Goal: Information Seeking & Learning: Learn about a topic

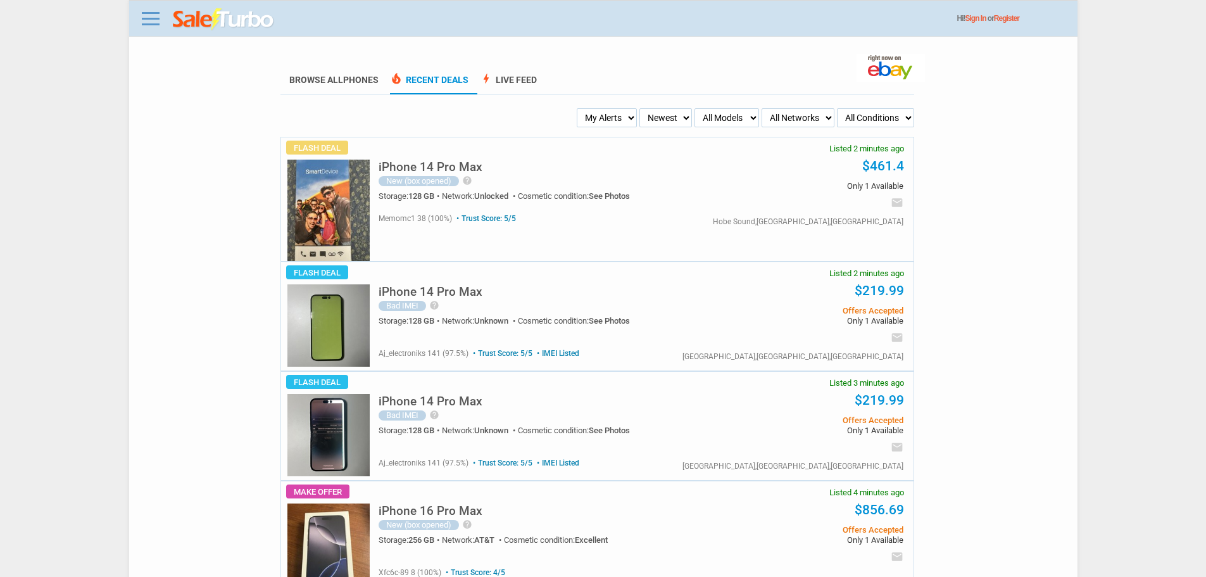
click at [593, 109] on select "My Alerts All Deals BIN Only w/ Offers Only" at bounding box center [607, 117] width 60 height 19
click at [602, 127] on select "My Alerts All Deals BIN Only w/ Offers Only" at bounding box center [607, 117] width 60 height 19
click at [603, 121] on select "My Alerts All Deals BIN Only w/ Offers Only" at bounding box center [607, 117] width 60 height 19
click at [460, 180] on span "help Color - Purple Unlocked!! Amazon renewed device Includes shark 3ft Lightni…" at bounding box center [465, 180] width 13 height 11
click at [457, 175] on div "iPhone 14 Pro Max New (box opened) help Color - Purple Unlocked!! Amazon renewe…" at bounding box center [545, 179] width 334 height 56
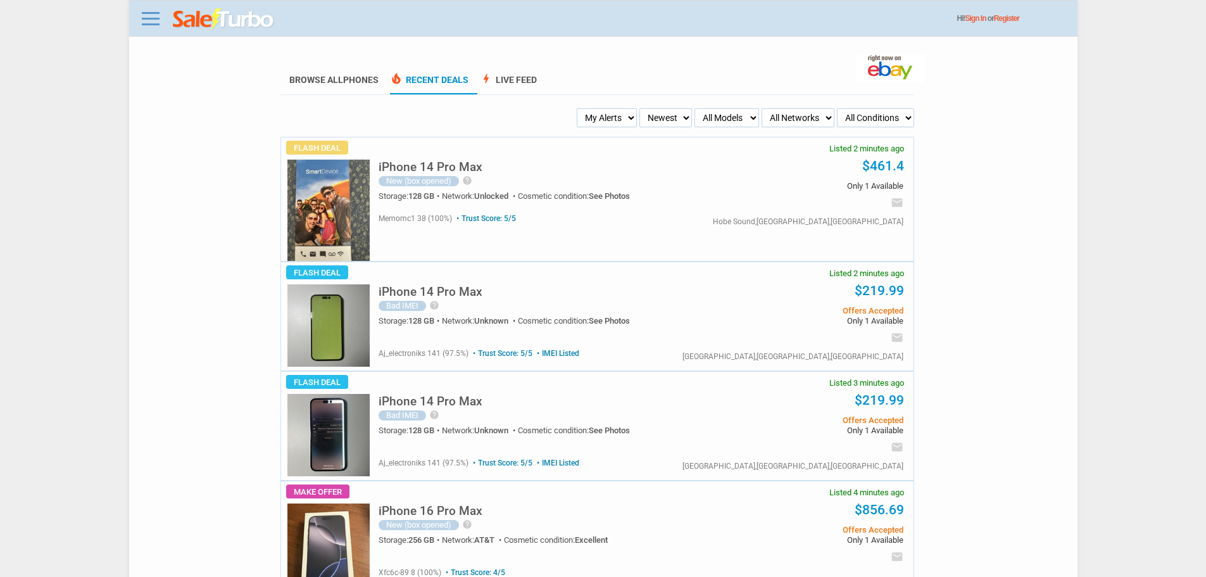
click at [457, 166] on h5 "iPhone 14 Pro Max" at bounding box center [430, 167] width 104 height 12
click at [620, 125] on select "My Alerts All Deals BIN Only w/ Offers Only" at bounding box center [607, 117] width 60 height 19
select select "flash_bin"
click at [580, 109] on select "My Alerts All Deals BIN Only w/ Offers Only" at bounding box center [607, 117] width 60 height 19
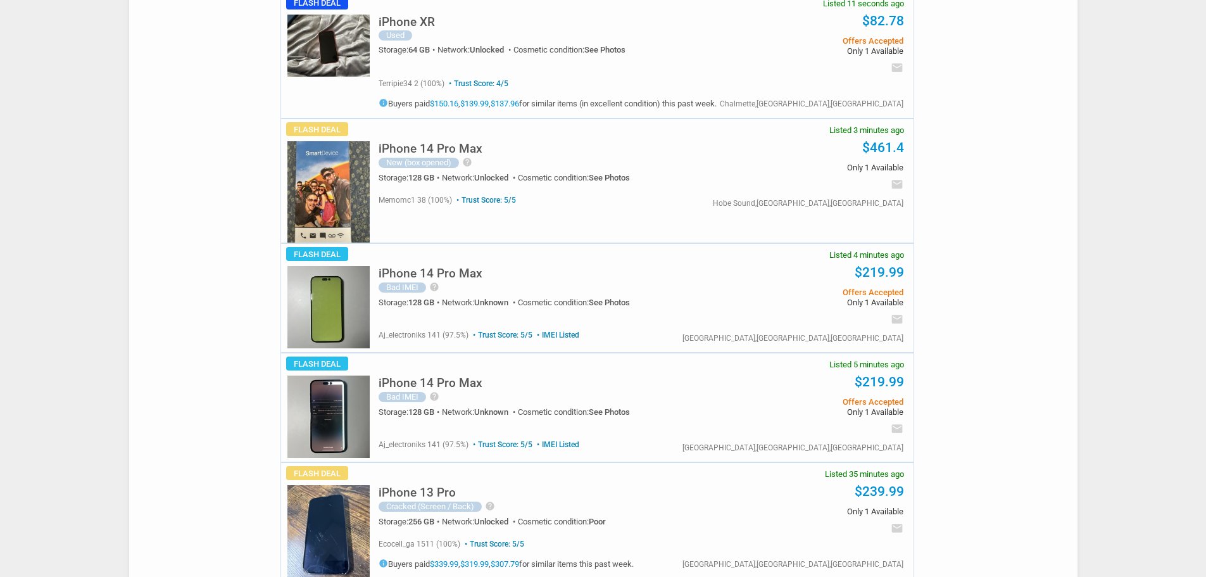
scroll to position [316, 0]
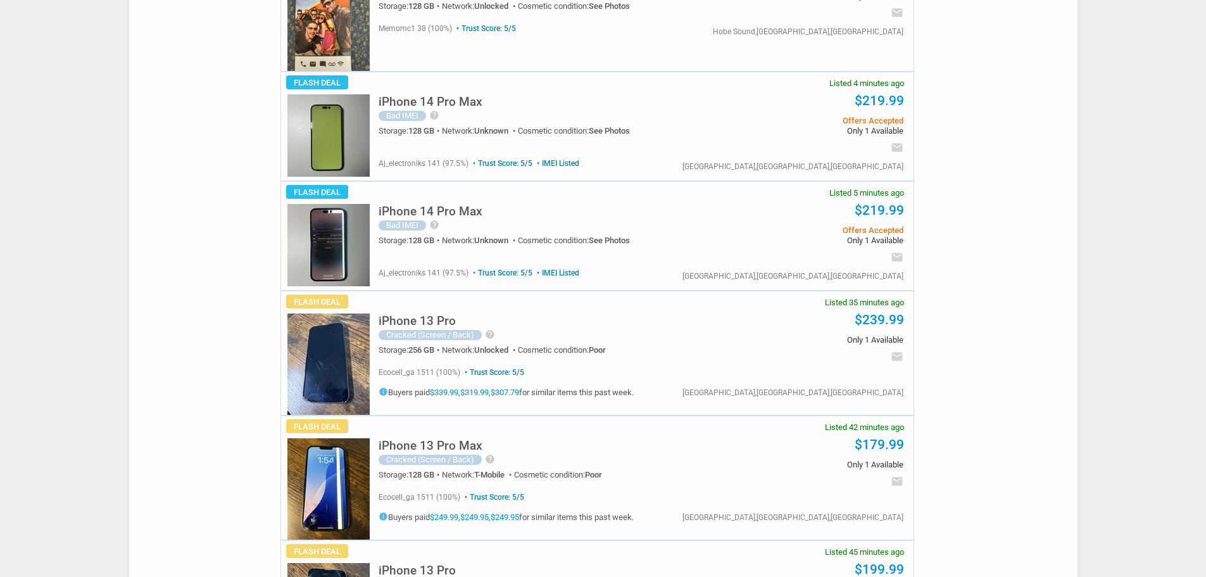
click at [421, 449] on h5 "iPhone 13 Pro Max" at bounding box center [430, 445] width 104 height 12
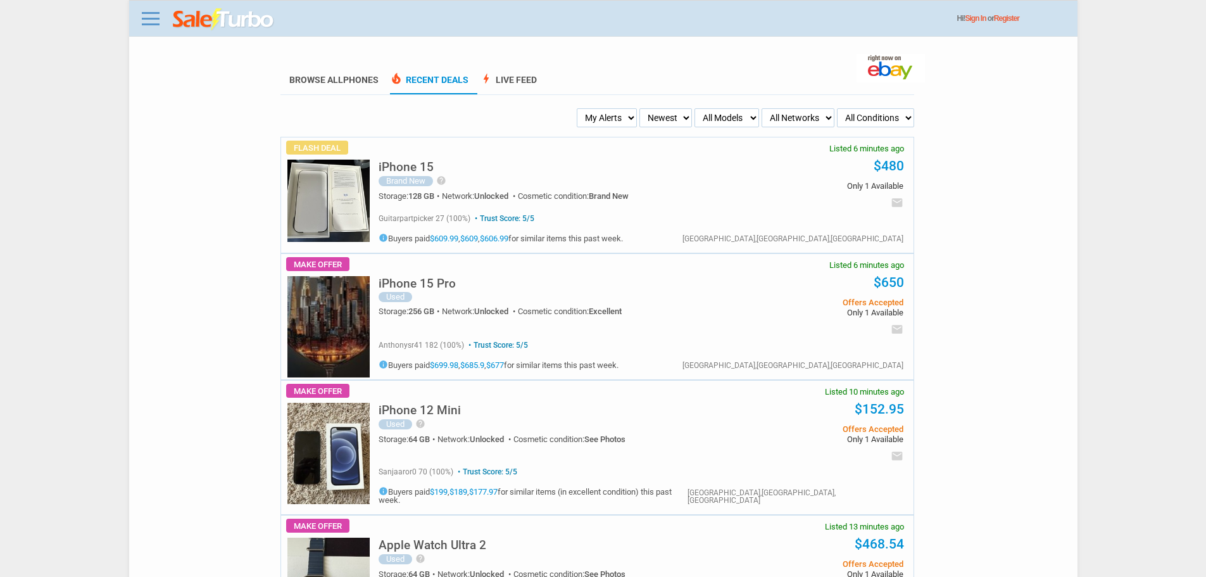
click at [635, 125] on select "My Alerts All Deals BIN Only w/ Offers Only" at bounding box center [607, 117] width 60 height 19
select select "flash_bin"
click at [580, 109] on select "My Alerts All Deals BIN Only w/ Offers Only" at bounding box center [607, 117] width 60 height 19
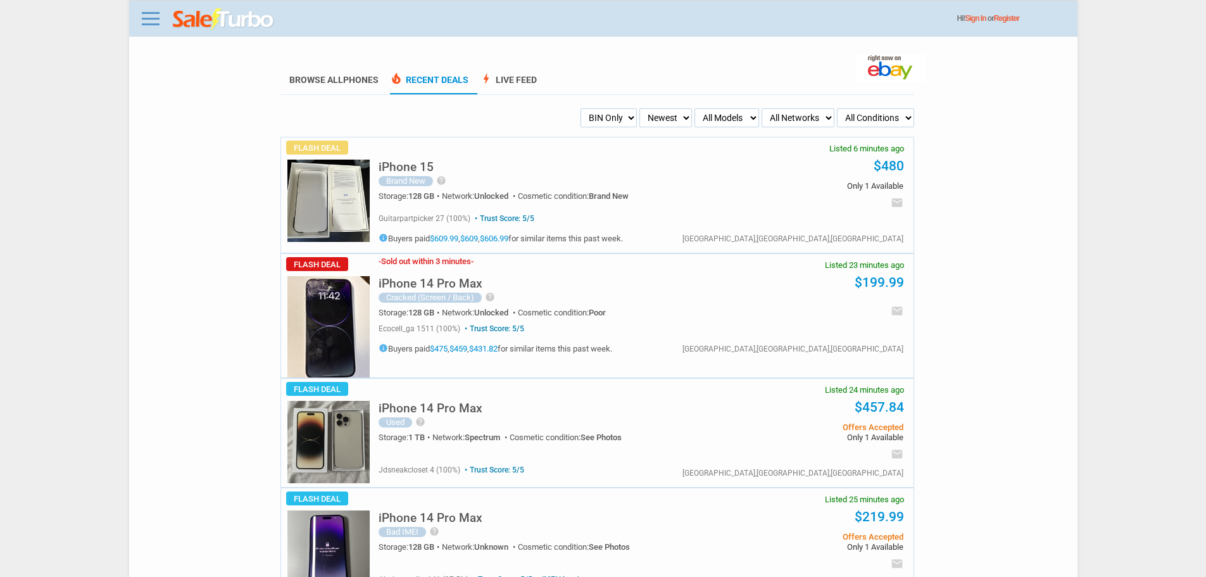
click at [461, 287] on h5 "iPhone 14 Pro Max" at bounding box center [430, 283] width 104 height 12
click at [452, 288] on h5 "iPhone 14 Pro Max" at bounding box center [430, 283] width 104 height 12
click at [437, 388] on div "iPhone 14 Pro Max Used help 1tb 100 percent battery Locked to spectrum, old own…" at bounding box center [640, 417] width 525 height 79
click at [439, 404] on h5 "iPhone 14 Pro Max" at bounding box center [430, 408] width 104 height 12
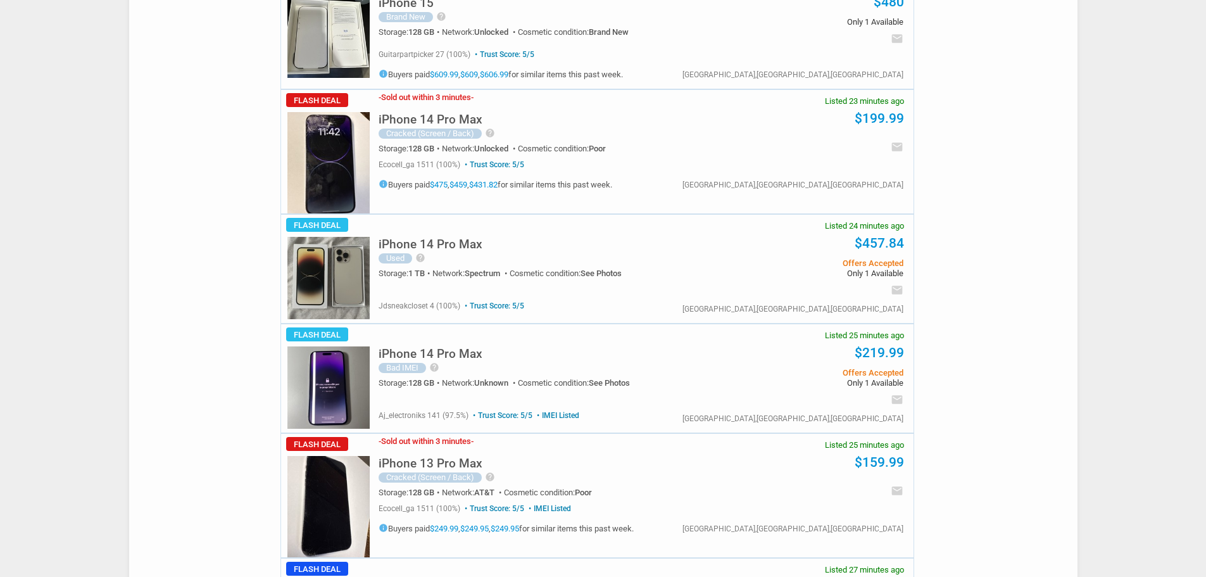
scroll to position [316, 0]
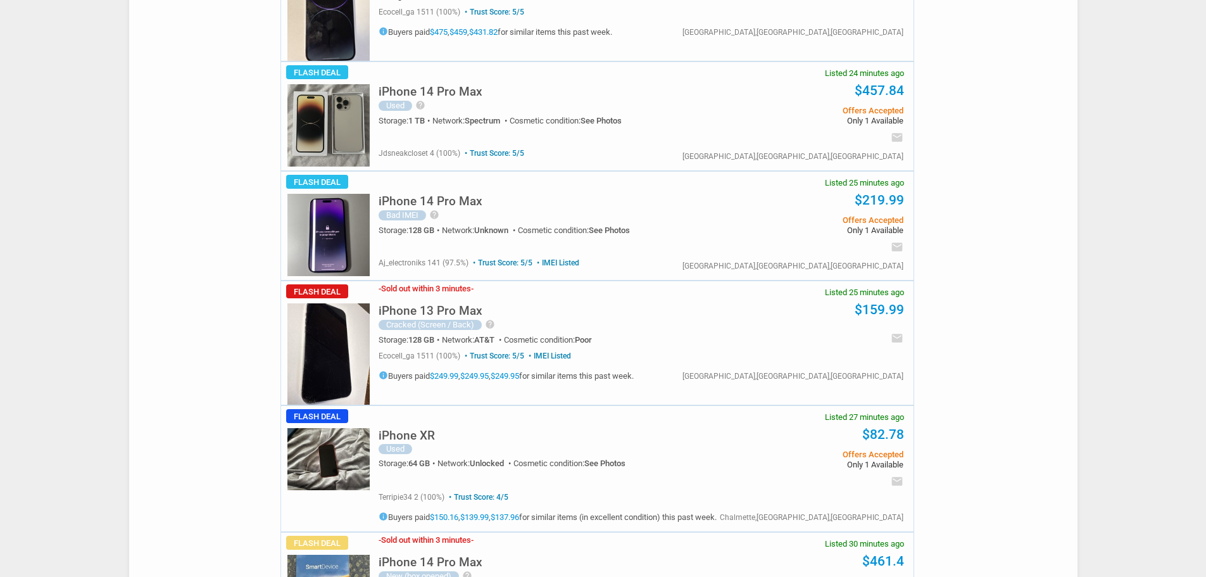
click at [428, 305] on h5 "iPhone 13 Pro Max" at bounding box center [430, 310] width 104 height 12
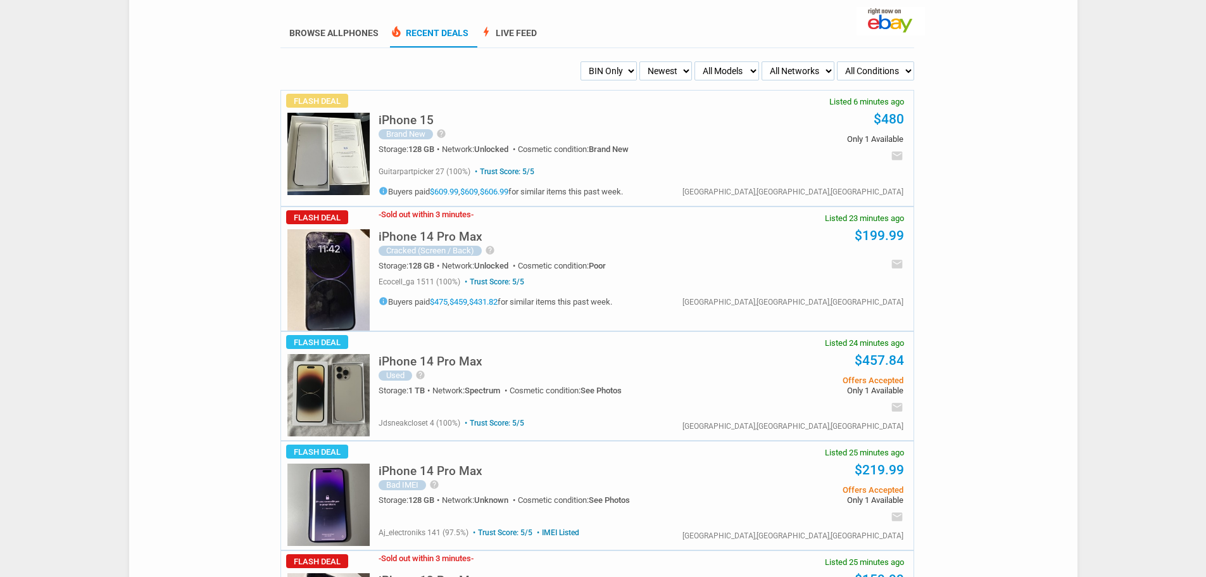
scroll to position [0, 0]
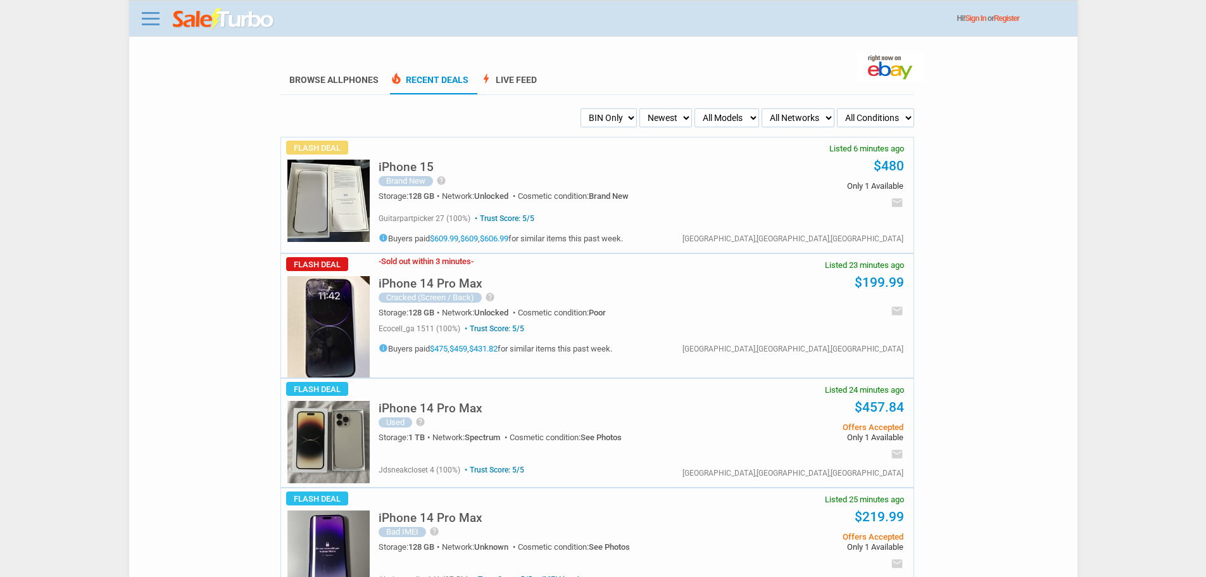
click at [573, 117] on ul "My Alerts All Deals BIN Only w/ Offers Only Newest Oldest Sold Fastest Savvy Bu…" at bounding box center [597, 117] width 634 height 19
click at [597, 118] on select "My Alerts All Deals BIN Only w/ Offers Only" at bounding box center [608, 117] width 56 height 19
select select "flash_offers"
click at [580, 109] on select "My Alerts All Deals BIN Only w/ Offers Only" at bounding box center [608, 117] width 56 height 19
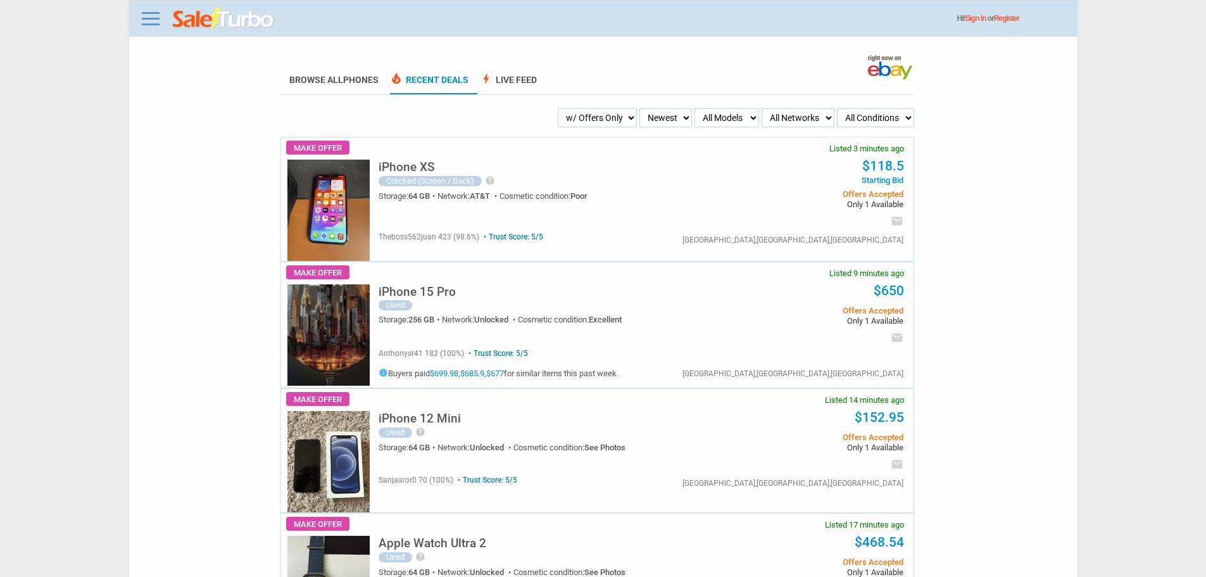
click at [609, 118] on select "My Alerts All Deals BIN Only w/ Offers Only" at bounding box center [597, 117] width 79 height 19
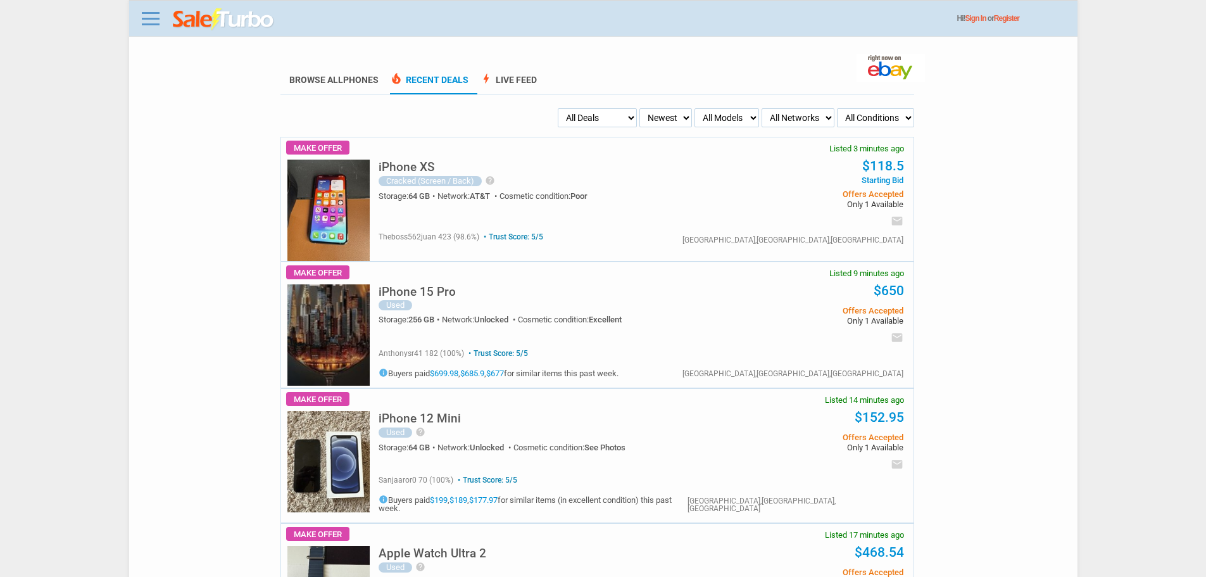
click at [580, 109] on select "My Alerts All Deals BIN Only w/ Offers Only" at bounding box center [597, 117] width 79 height 19
click at [602, 116] on select "My Alerts All Deals BIN Only w/ Offers Only" at bounding box center [608, 117] width 57 height 19
select select "flash_bin"
click at [580, 109] on select "My Alerts All Deals BIN Only w/ Offers Only" at bounding box center [608, 117] width 57 height 19
drag, startPoint x: 713, startPoint y: 125, endPoint x: 722, endPoint y: 127, distance: 9.7
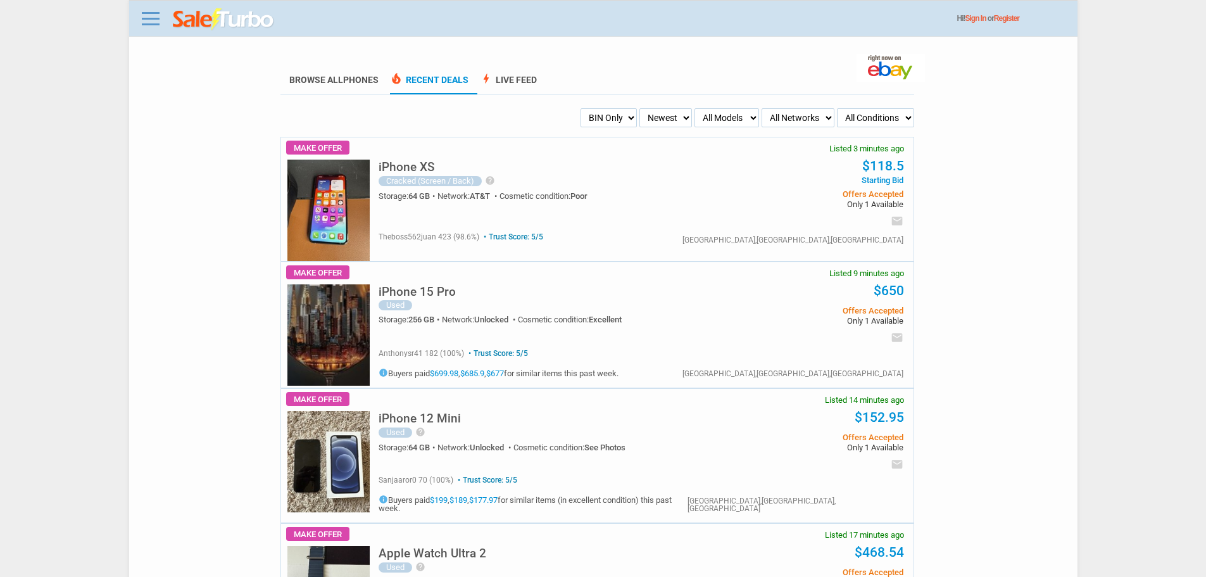
click at [714, 126] on select "All Models Apple Watch Ultra 2 Apple Watch Ultra iPhone 16 Pro Max iPhone 16 Pr…" at bounding box center [726, 117] width 65 height 19
select select "iPhone 16 Pro Max"
click at [694, 109] on select "All Models Apple Watch Ultra 2 Apple Watch Ultra iPhone 16 Pro Max iPhone 16 Pr…" at bounding box center [726, 117] width 65 height 19
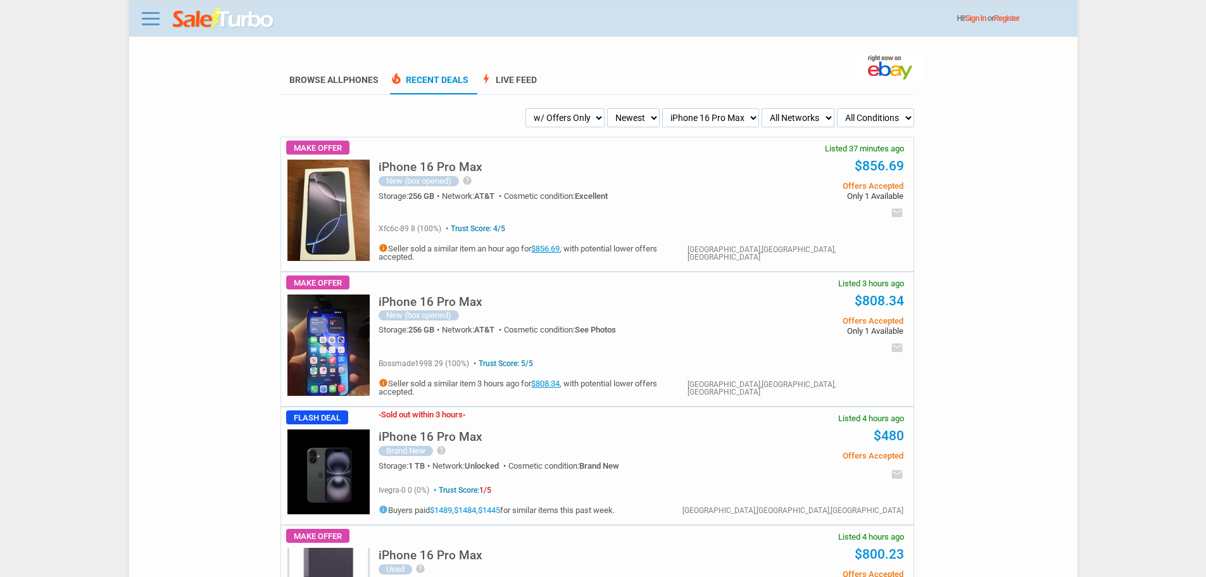
drag, startPoint x: 549, startPoint y: 115, endPoint x: 553, endPoint y: 120, distance: 6.7
click at [549, 116] on select "My Alerts All Deals BIN Only w/ Offers Only" at bounding box center [564, 117] width 79 height 19
select select "sent"
click at [544, 109] on select "My Alerts All Deals BIN Only w/ Offers Only" at bounding box center [564, 117] width 79 height 19
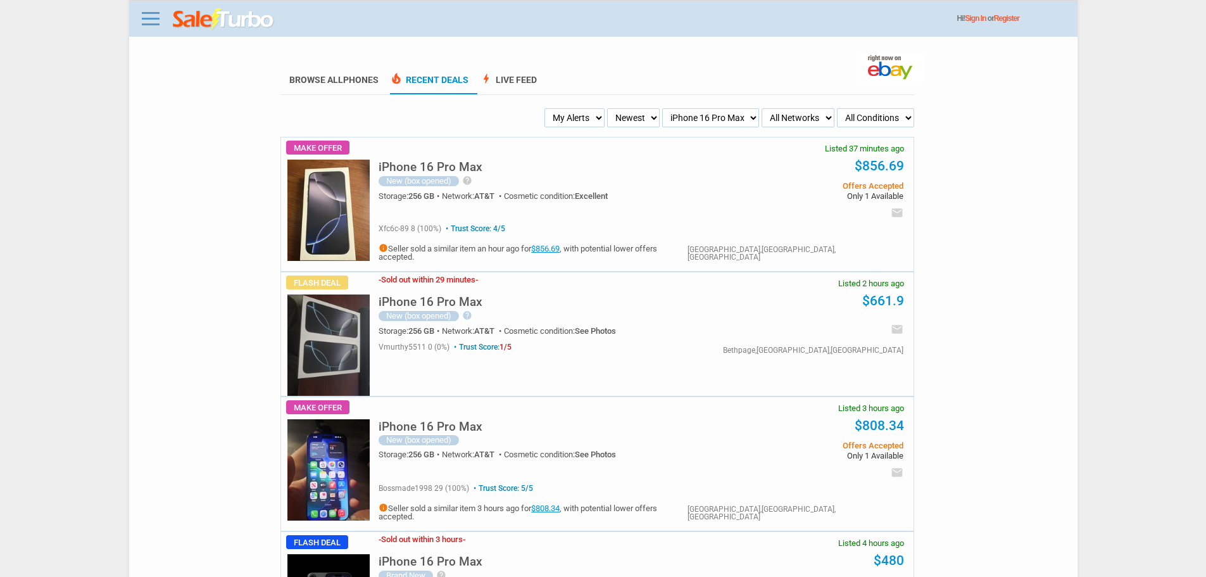
click at [581, 122] on select "My Alerts All Deals BIN Only w/ Offers Only" at bounding box center [574, 117] width 60 height 19
select select "flash_bin"
click at [548, 109] on select "My Alerts All Deals BIN Only w/ Offers Only" at bounding box center [574, 117] width 60 height 19
